Goal: Task Accomplishment & Management: Manage account settings

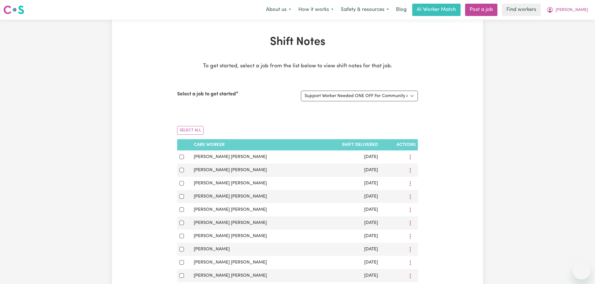
select select "13796"
click at [553, 9] on icon "My Account" at bounding box center [549, 9] width 7 height 7
click at [572, 32] on link "Logout" at bounding box center [568, 32] width 44 height 11
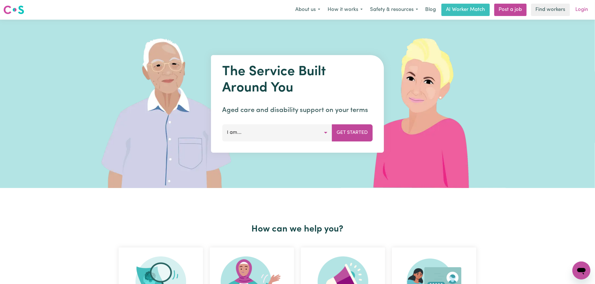
click at [582, 9] on link "Login" at bounding box center [581, 10] width 19 height 12
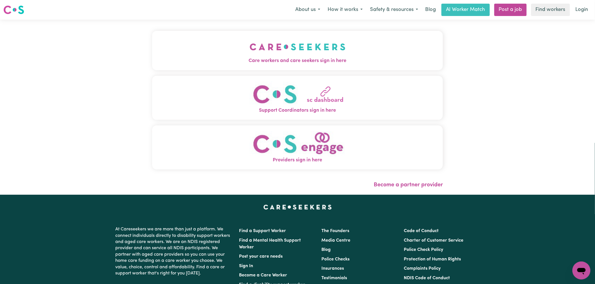
click at [276, 69] on button "Care workers and care seekers sign in here" at bounding box center [297, 50] width 291 height 39
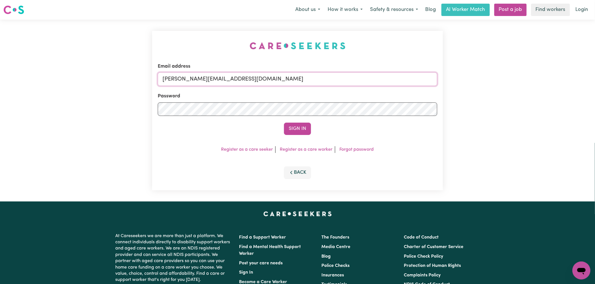
drag, startPoint x: 266, startPoint y: 82, endPoint x: 266, endPoint y: 86, distance: 3.4
click at [266, 82] on input "[PERSON_NAME][EMAIL_ADDRESS][DOMAIN_NAME]" at bounding box center [297, 78] width 279 height 13
drag, startPoint x: 306, startPoint y: 81, endPoint x: 192, endPoint y: 78, distance: 113.6
click at [192, 78] on input "[EMAIL_ADDRESS][DOMAIN_NAME]" at bounding box center [297, 78] width 279 height 13
type input "[EMAIL_ADDRESS][DOMAIN_NAME]"
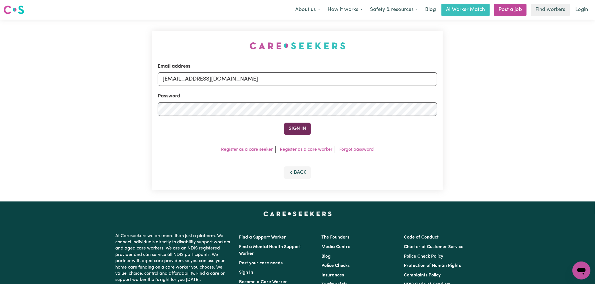
click at [293, 126] on button "Sign In" at bounding box center [297, 129] width 27 height 12
